Goal: Check status: Check status

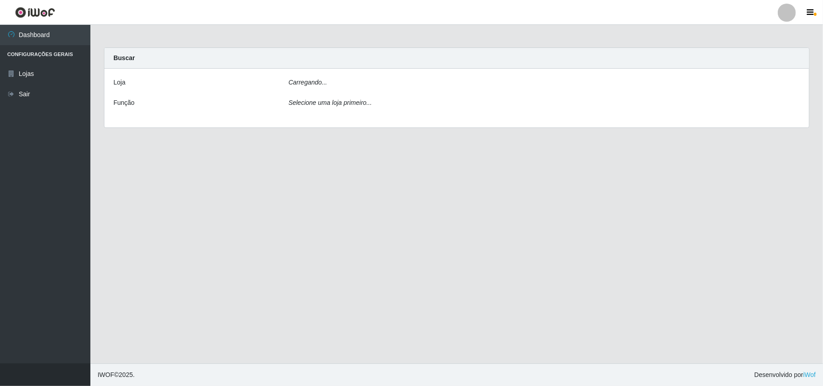
click at [368, 82] on div "Carregando..." at bounding box center [543, 84] width 525 height 13
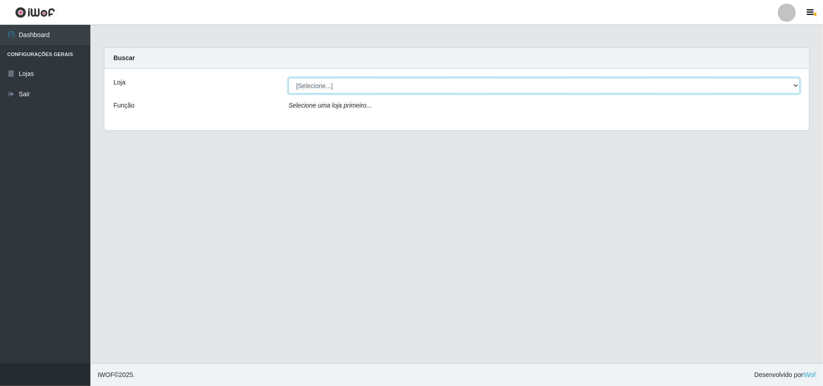
click at [360, 86] on select "[Selecione...] Bemais Supermercados - B11 Manaíra" at bounding box center [543, 86] width 511 height 16
select select "409"
click at [288, 78] on select "[Selecione...] Bemais Supermercados - B11 Manaíra" at bounding box center [543, 86] width 511 height 16
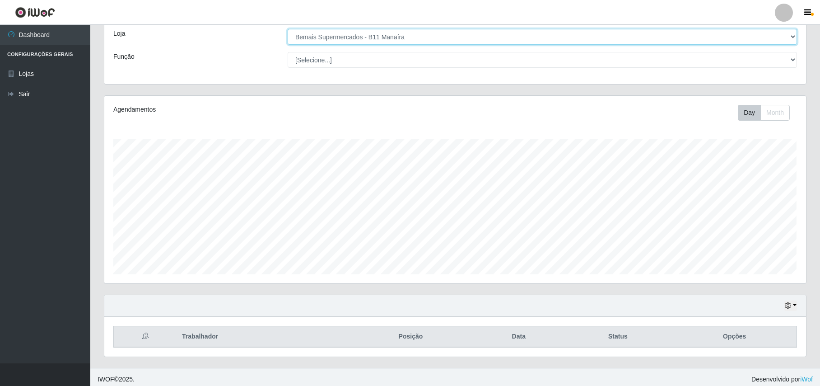
scroll to position [188, 702]
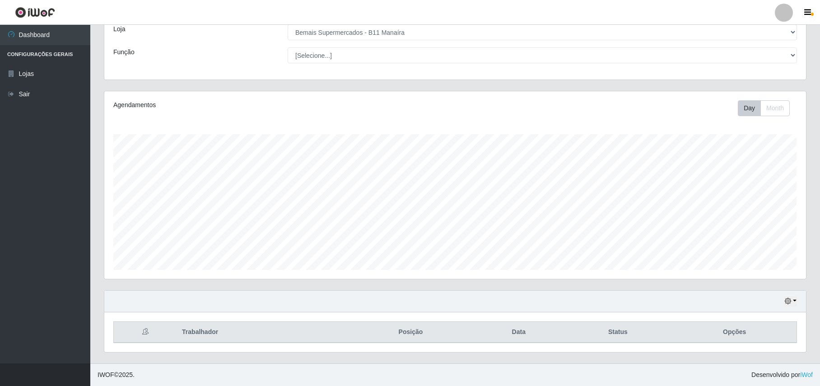
click at [796, 296] on div "Hoje 1 dia 3 dias 1 Semana Não encerrados" at bounding box center [455, 301] width 702 height 22
click at [791, 299] on button "button" at bounding box center [791, 301] width 13 height 10
click at [767, 267] on button "1 Semana" at bounding box center [761, 266] width 71 height 19
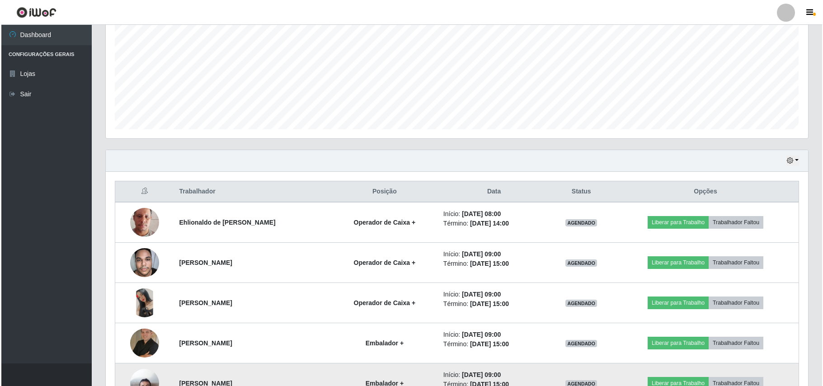
scroll to position [235, 0]
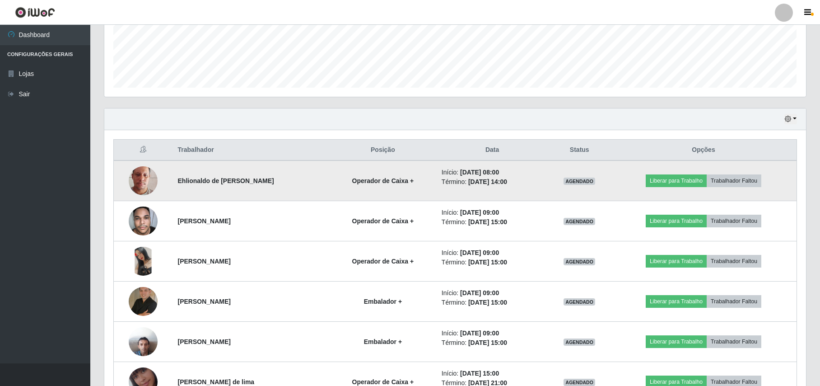
click at [129, 179] on img at bounding box center [143, 180] width 29 height 51
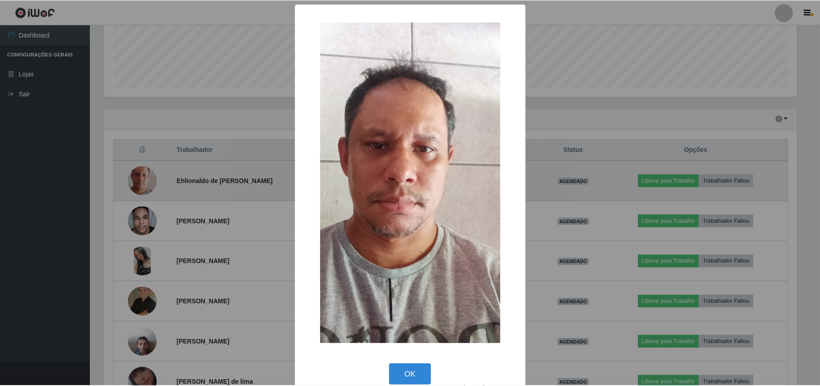
scroll to position [188, 695]
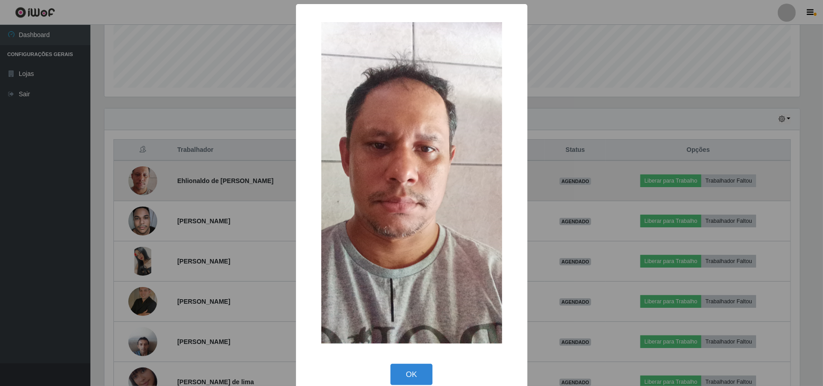
click at [127, 179] on div "× OK Cancel" at bounding box center [411, 193] width 823 height 386
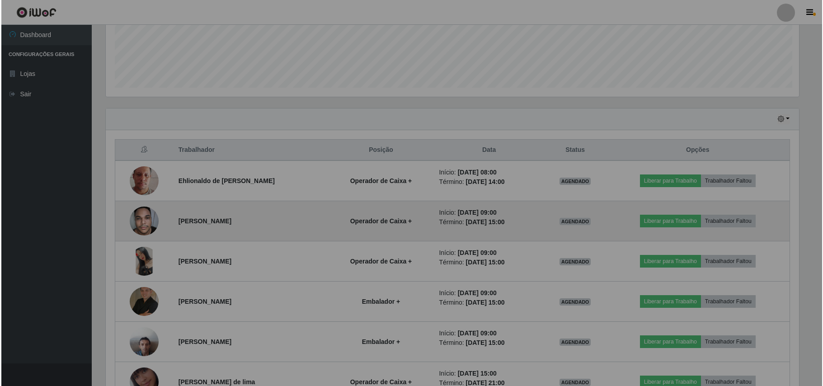
scroll to position [188, 702]
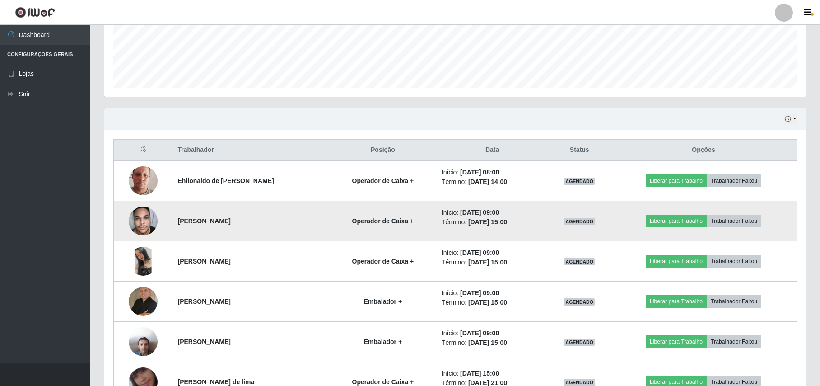
click at [141, 211] on img at bounding box center [143, 220] width 29 height 38
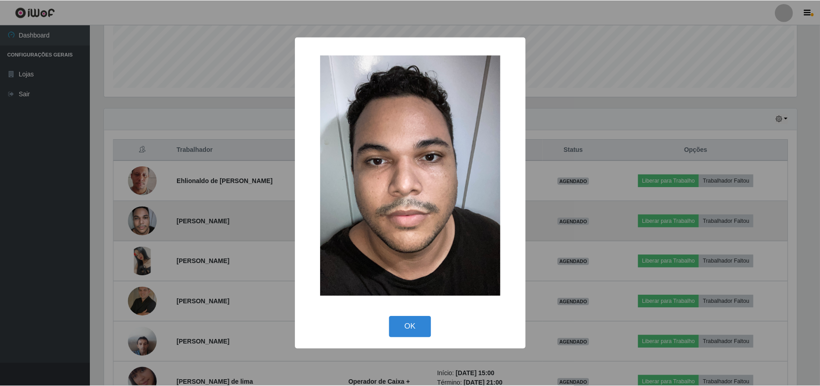
scroll to position [188, 695]
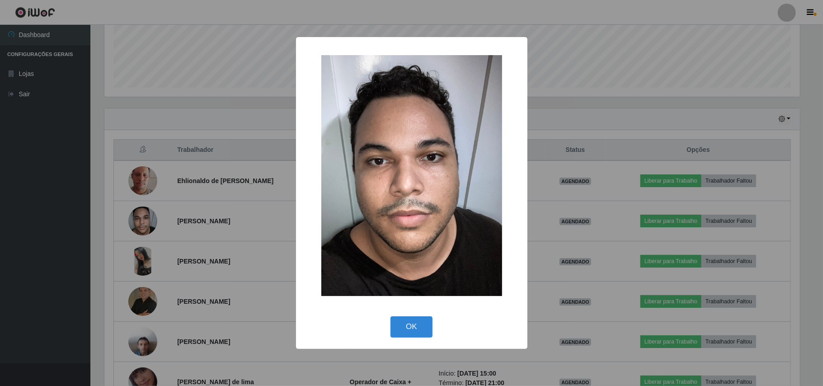
click at [156, 232] on div "× OK Cancel" at bounding box center [411, 193] width 823 height 386
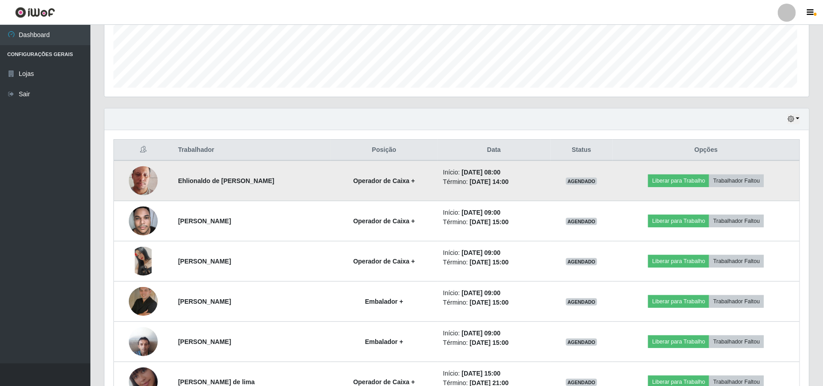
scroll to position [188, 702]
click at [143, 190] on img at bounding box center [143, 180] width 29 height 51
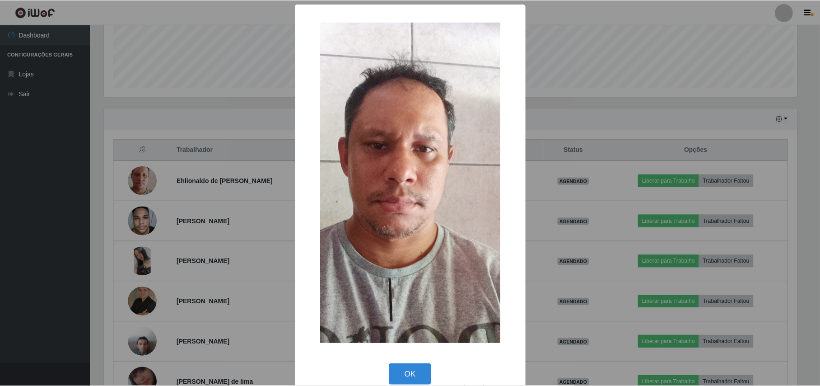
scroll to position [188, 695]
click at [143, 188] on div "× OK Cancel" at bounding box center [411, 193] width 823 height 386
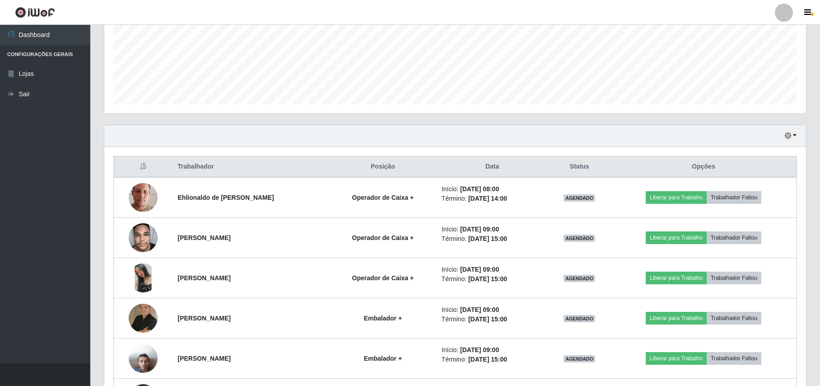
scroll to position [217, 0]
